Goal: Information Seeking & Learning: Learn about a topic

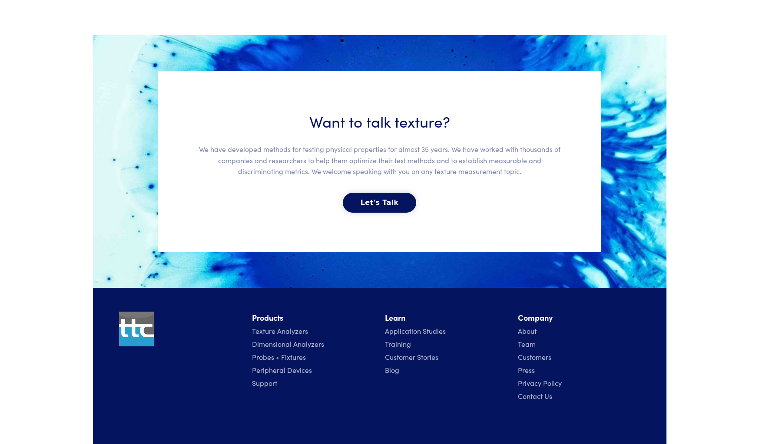
scroll to position [1874, 0]
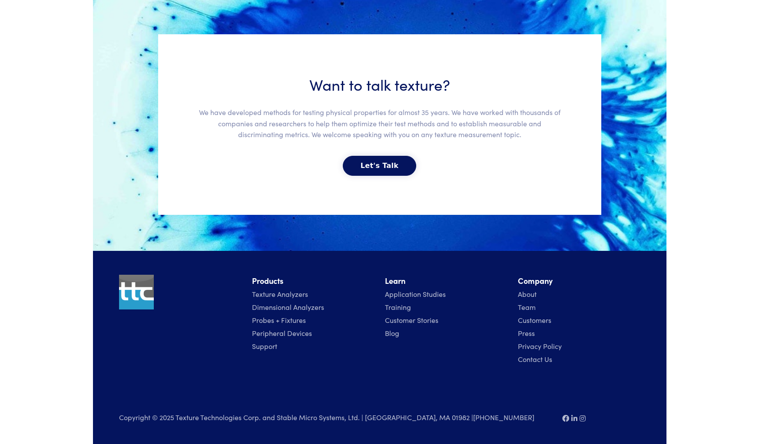
click at [276, 297] on link "Texture Analyzers" at bounding box center [280, 294] width 56 height 10
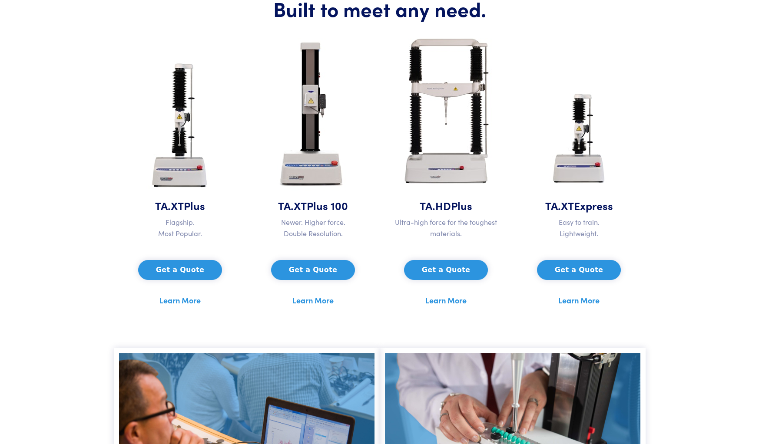
scroll to position [396, 0]
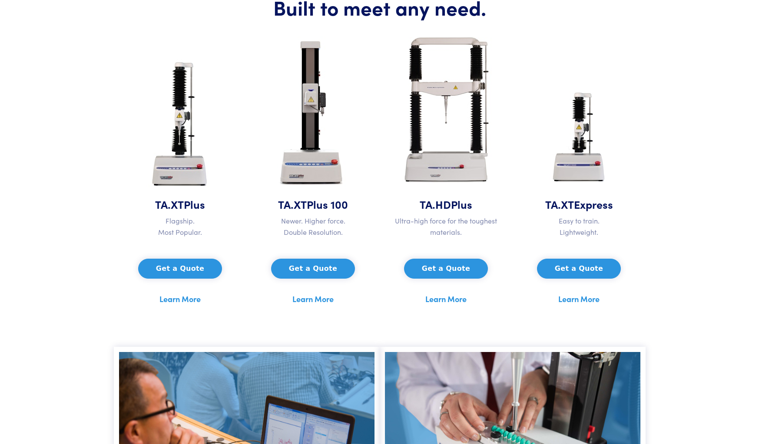
click at [163, 299] on link "Learn More" at bounding box center [179, 299] width 41 height 13
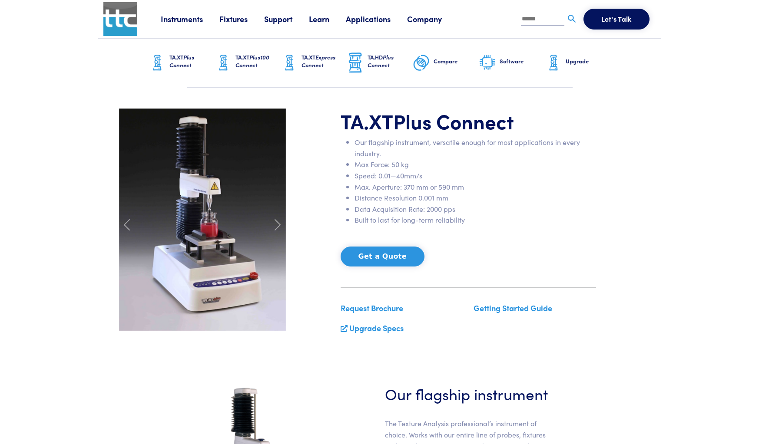
click at [176, 68] on span "Plus Connect" at bounding box center [181, 61] width 25 height 16
click at [505, 59] on h6 "Software" at bounding box center [521, 61] width 45 height 8
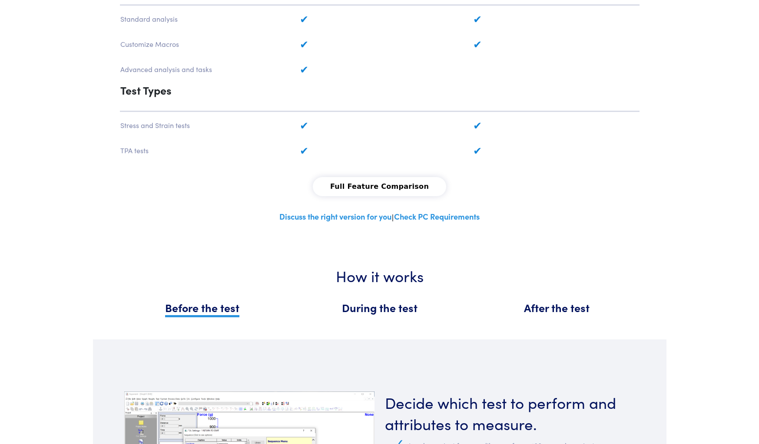
scroll to position [723, 0]
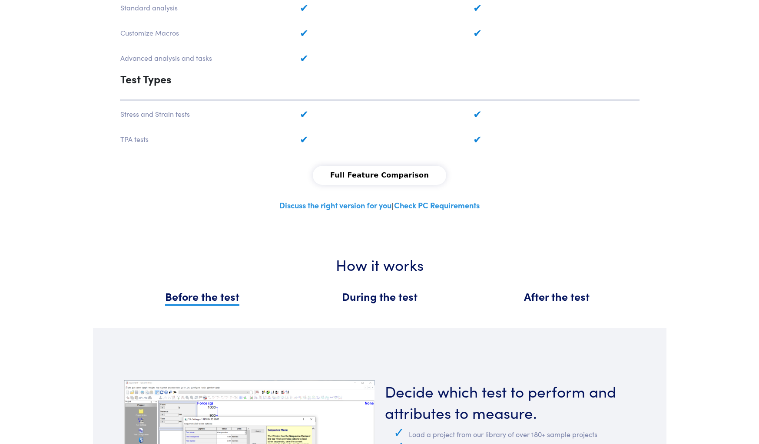
click at [424, 200] on link "Check PC Requirements" at bounding box center [437, 205] width 86 height 11
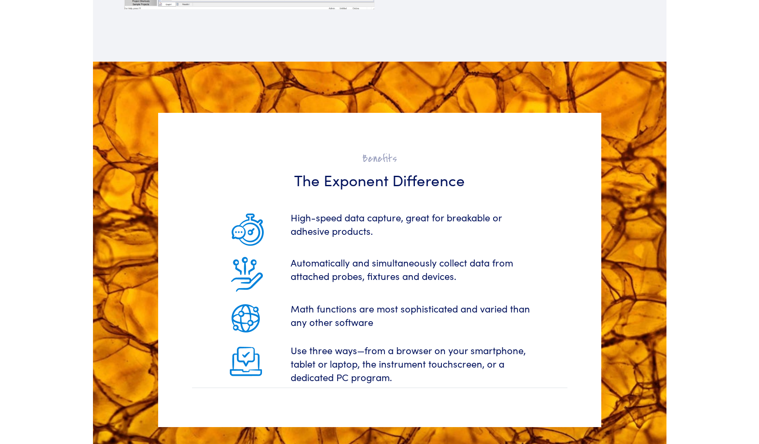
scroll to position [1251, 0]
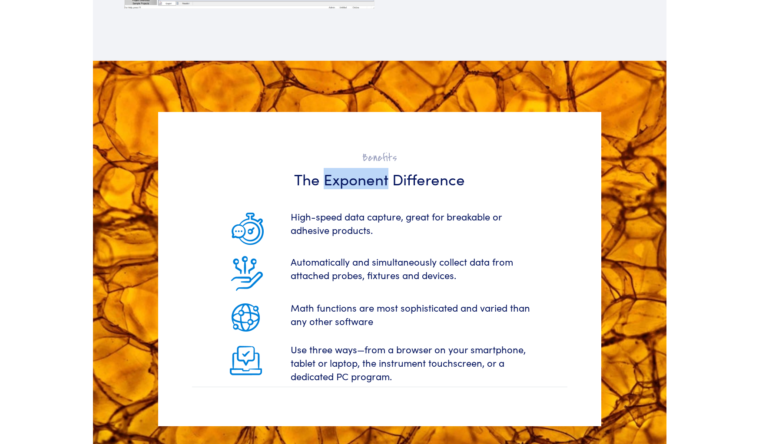
drag, startPoint x: 324, startPoint y: 171, endPoint x: 380, endPoint y: 174, distance: 56.1
click at [386, 175] on h3 "The Exponent Difference" at bounding box center [379, 178] width 365 height 21
copy h3 "Exponent"
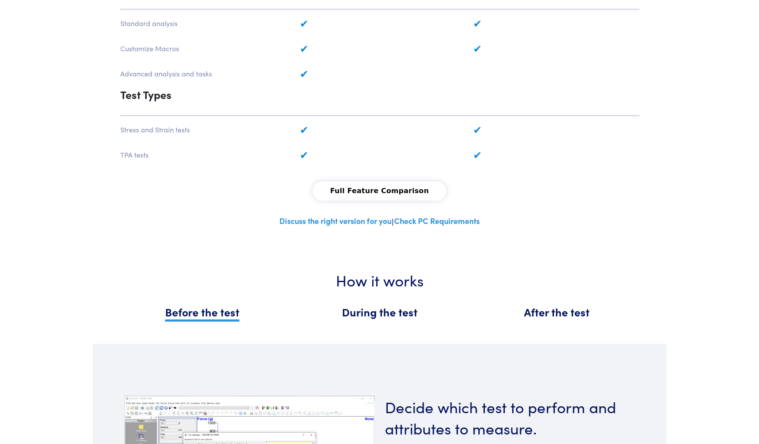
scroll to position [704, 0]
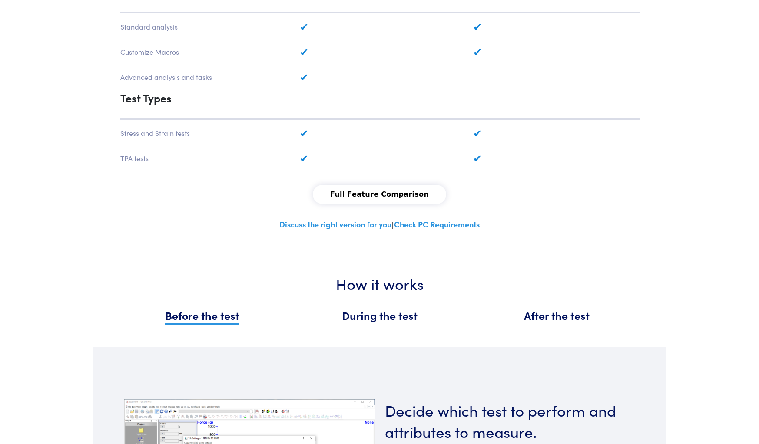
click at [317, 219] on link "Discuss the right version for you" at bounding box center [335, 224] width 112 height 11
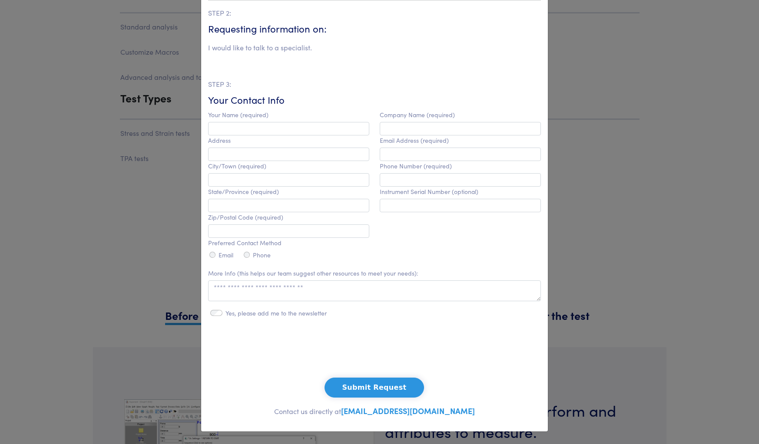
scroll to position [0, 0]
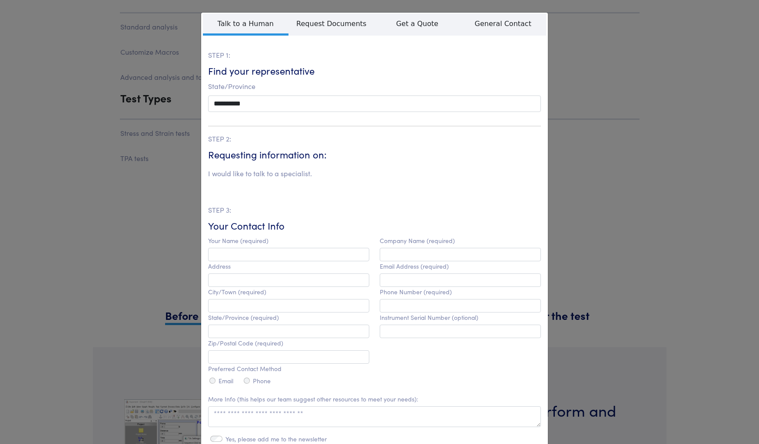
click at [669, 73] on div "**********" at bounding box center [379, 222] width 759 height 444
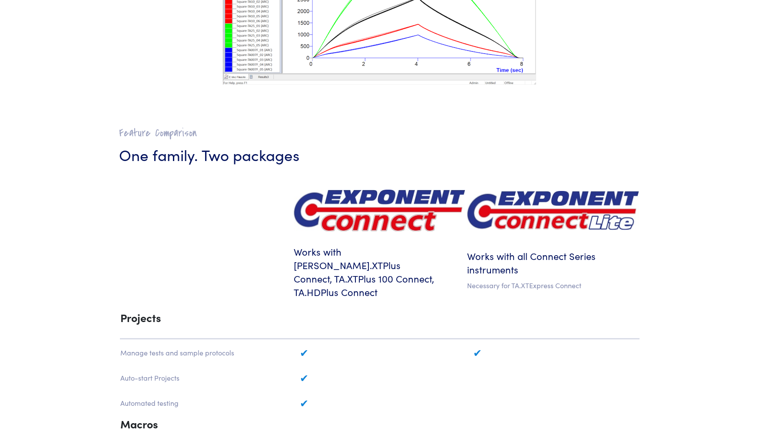
scroll to position [269, 0]
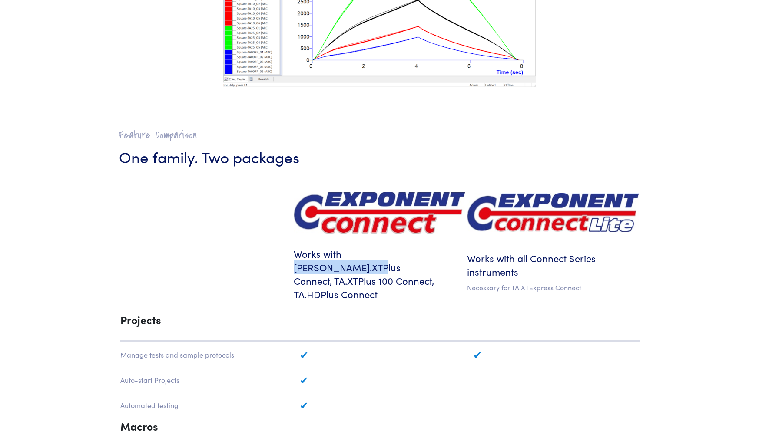
drag, startPoint x: 348, startPoint y: 255, endPoint x: 419, endPoint y: 258, distance: 70.8
click at [423, 258] on h6 "Works with TA.XTPlus Connect, TA.XTPlus 100 Connect, TA.HDPlus Connect" at bounding box center [380, 274] width 172 height 53
copy h6 "TA.XTPlus Connect"
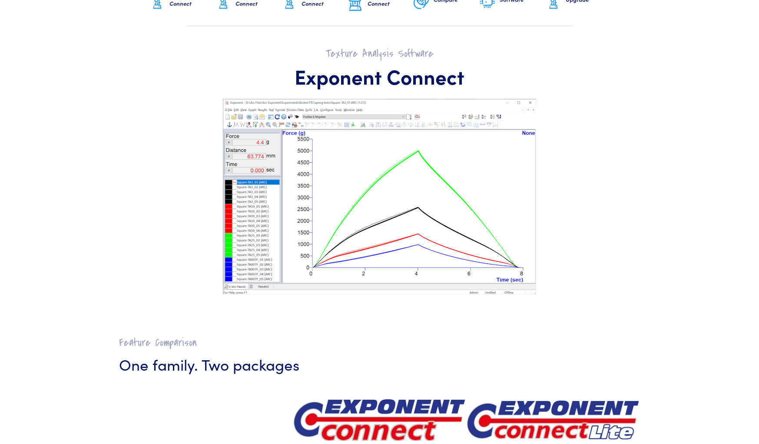
scroll to position [0, 0]
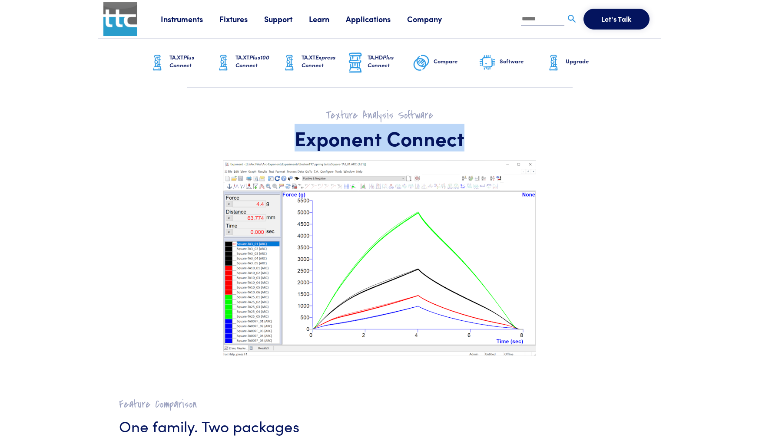
drag, startPoint x: 296, startPoint y: 139, endPoint x: 462, endPoint y: 138, distance: 165.5
click at [473, 138] on h1 "Exponent Connect" at bounding box center [379, 137] width 521 height 25
copy h1 "Exponent Connect"
click at [282, 21] on link "Support" at bounding box center [286, 18] width 45 height 11
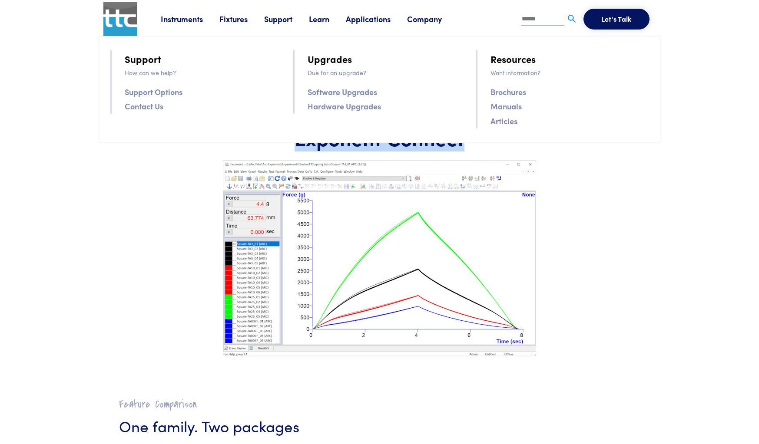
click at [340, 108] on link "Hardware Upgrades" at bounding box center [343, 106] width 73 height 13
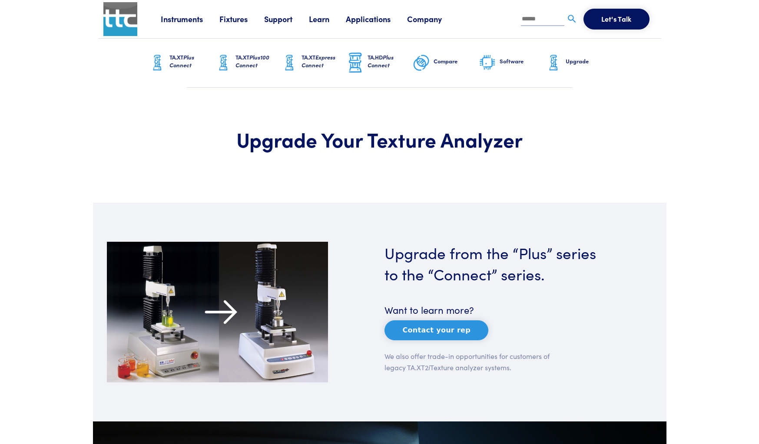
click at [276, 21] on link "Support" at bounding box center [286, 18] width 45 height 11
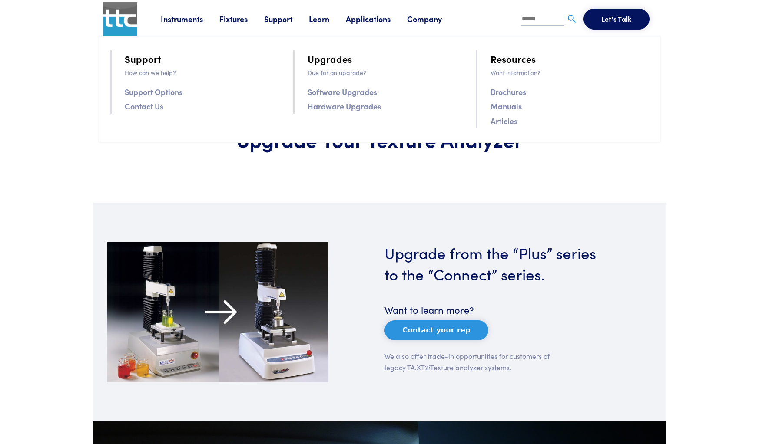
click at [327, 92] on link "Software Upgrades" at bounding box center [341, 92] width 69 height 13
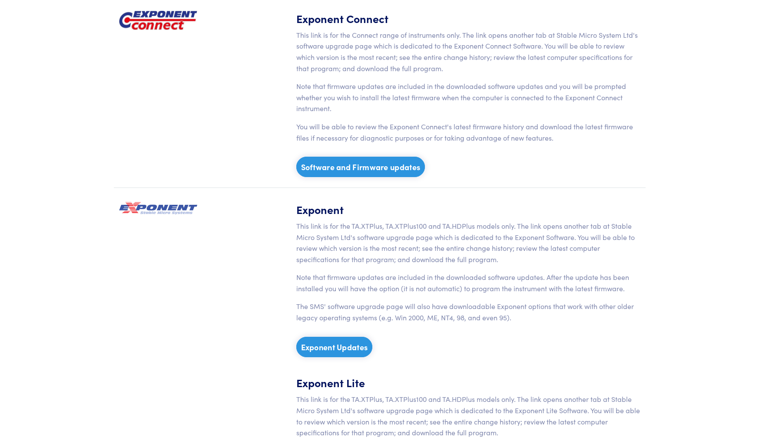
scroll to position [221, 0]
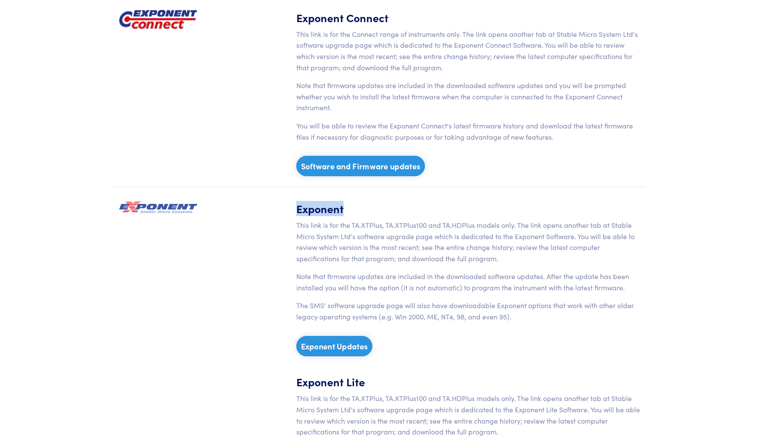
drag, startPoint x: 297, startPoint y: 210, endPoint x: 348, endPoint y: 207, distance: 51.7
click at [349, 206] on h5 "Exponent" at bounding box center [468, 208] width 344 height 15
copy h5 "Exponent"
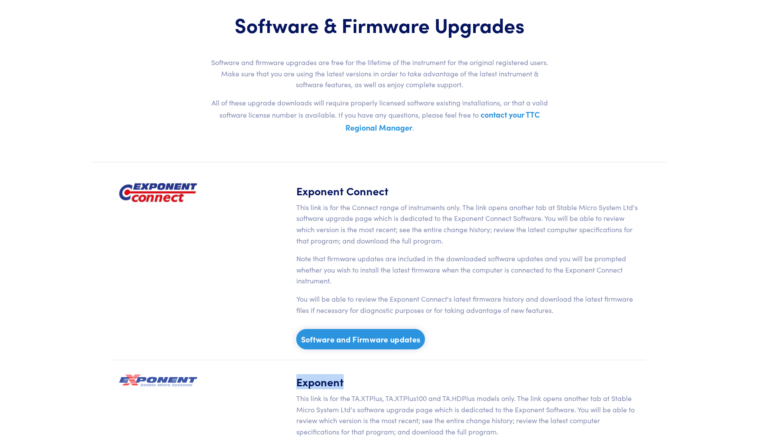
scroll to position [0, 0]
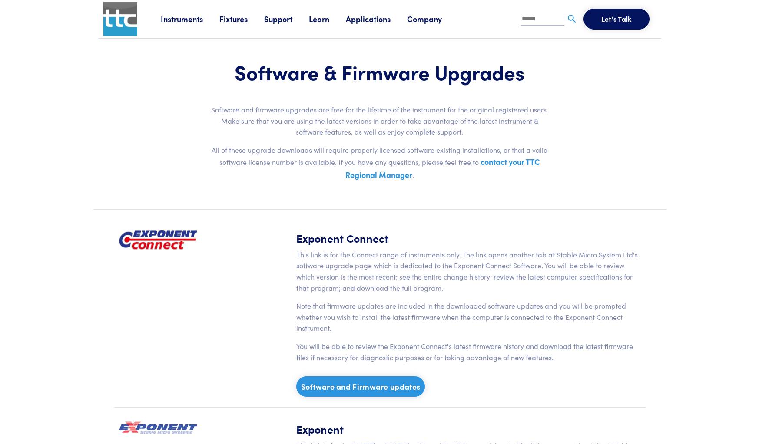
click at [221, 258] on div "Exponent Connect This link is for the Connect range of instruments only. The li…" at bounding box center [380, 319] width 532 height 177
click at [366, 388] on link "Software and Firmware updates" at bounding box center [360, 386] width 129 height 20
